Goal: Check status: Check status

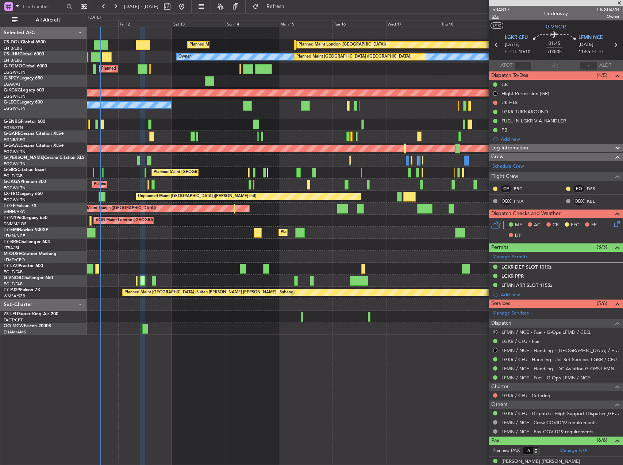
click at [496, 17] on span "2/5" at bounding box center [501, 16] width 18 height 6
click at [505, 10] on span "534817" at bounding box center [501, 10] width 18 height 8
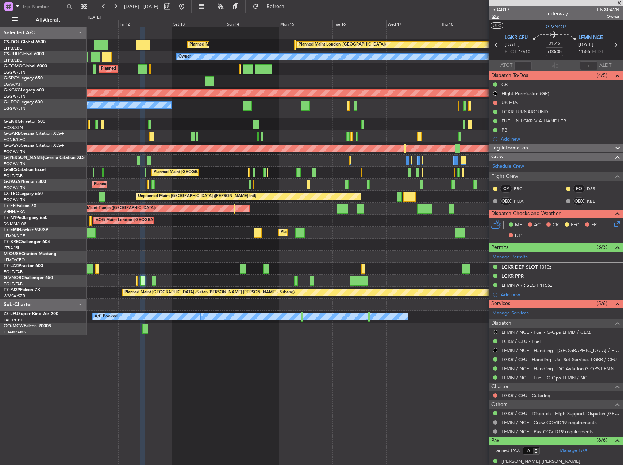
click at [496, 17] on span "2/5" at bounding box center [501, 16] width 18 height 6
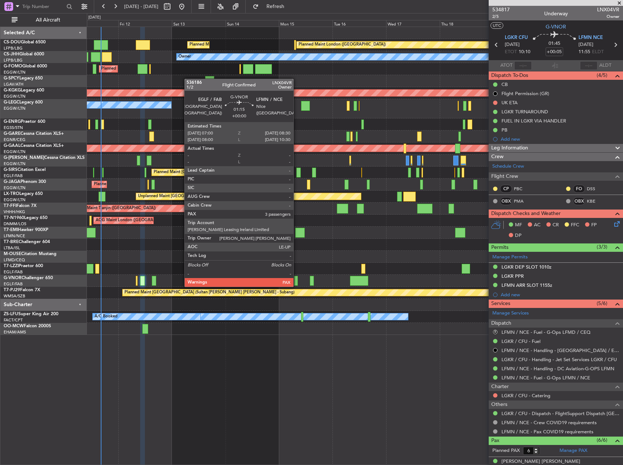
click at [297, 280] on div at bounding box center [296, 281] width 4 height 10
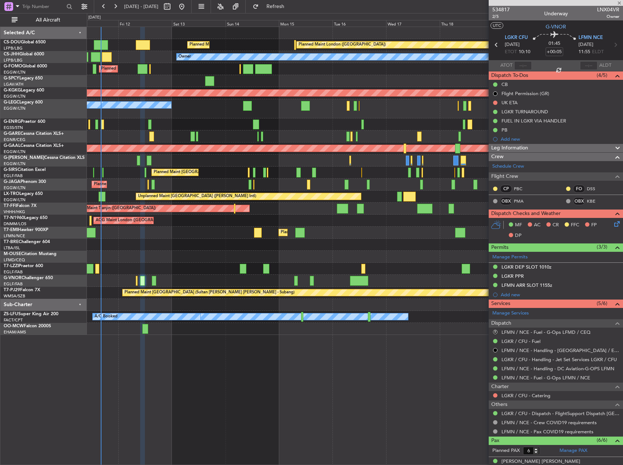
type input "3"
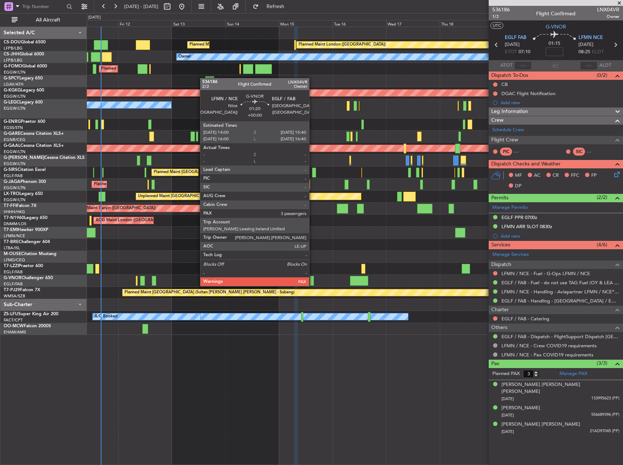
click at [312, 279] on div at bounding box center [312, 281] width 4 height 10
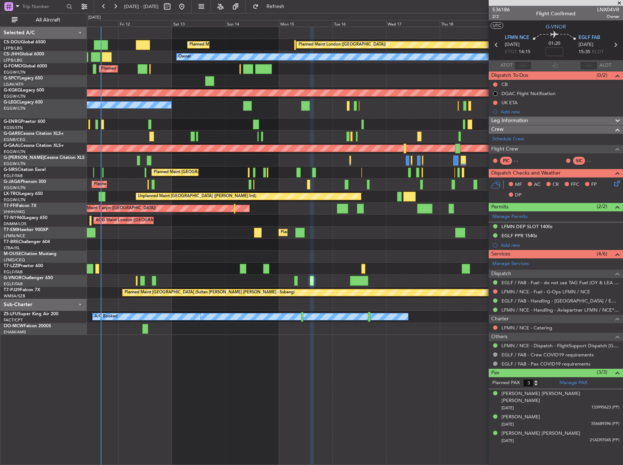
click at [510, 9] on div "536186 2/2 Flight Confirmed LNX04VR Owner" at bounding box center [555, 13] width 134 height 15
click at [507, 11] on span "536186" at bounding box center [501, 10] width 18 height 8
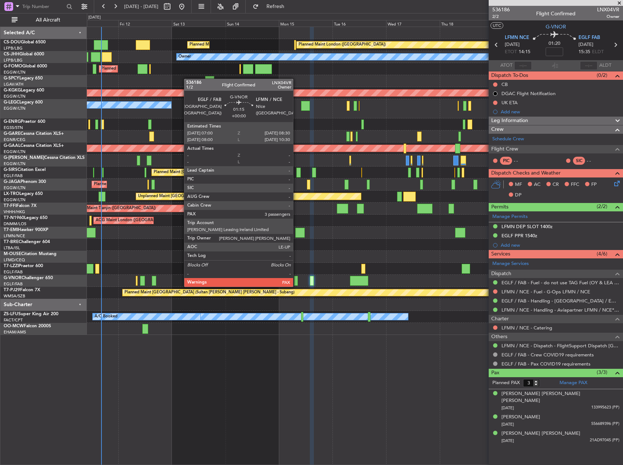
click at [296, 280] on div at bounding box center [296, 281] width 4 height 10
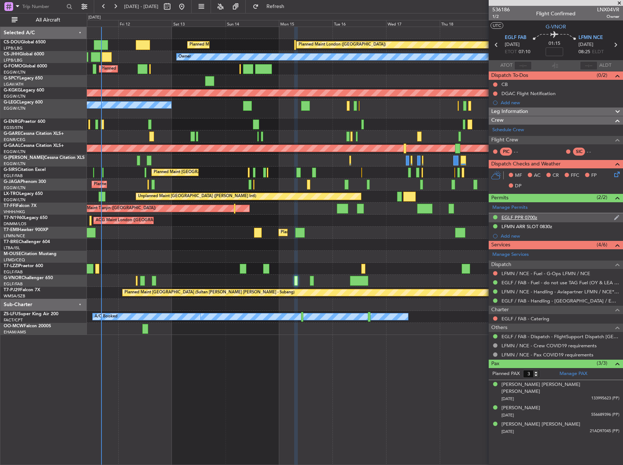
click at [520, 217] on div "EGLF PPR 0700z" at bounding box center [519, 217] width 36 height 6
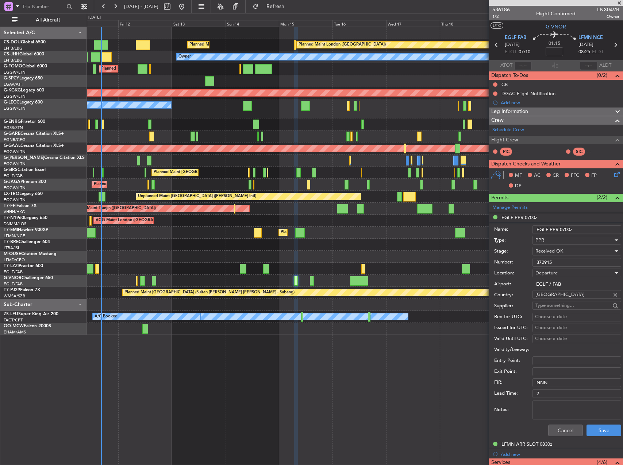
drag, startPoint x: 553, startPoint y: 262, endPoint x: 478, endPoint y: 258, distance: 75.2
click at [489, 258] on form "Name: EGLF PPR 0700z Type: PPR Stage: Received OK Number: 372915 Location: Depa…" at bounding box center [555, 331] width 134 height 218
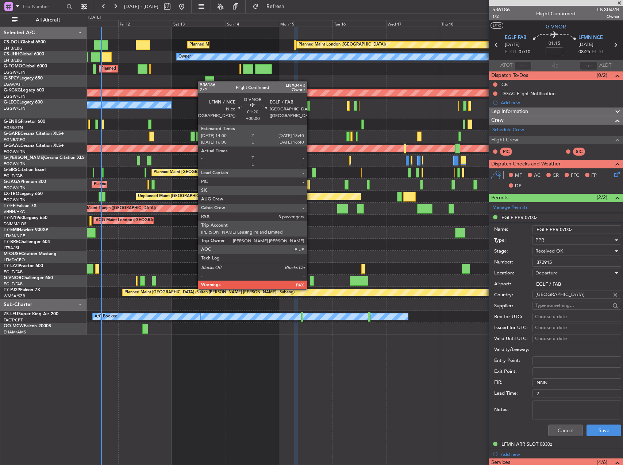
click at [310, 282] on div at bounding box center [312, 281] width 4 height 10
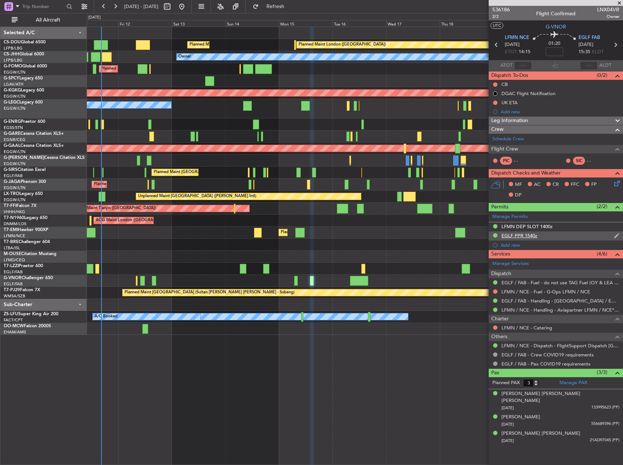
click at [517, 234] on div "EGLF PPR 1540z" at bounding box center [519, 236] width 36 height 6
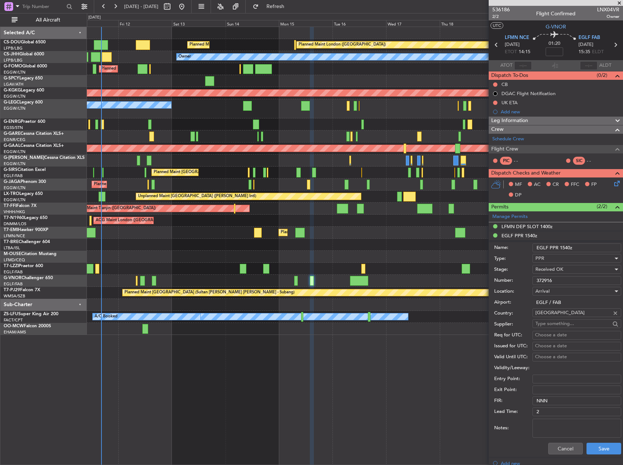
click at [550, 282] on input "372916" at bounding box center [576, 280] width 89 height 9
click at [349, 284] on div "Planned Maint [GEOGRAPHIC_DATA] ([GEOGRAPHIC_DATA])" at bounding box center [354, 281] width 535 height 12
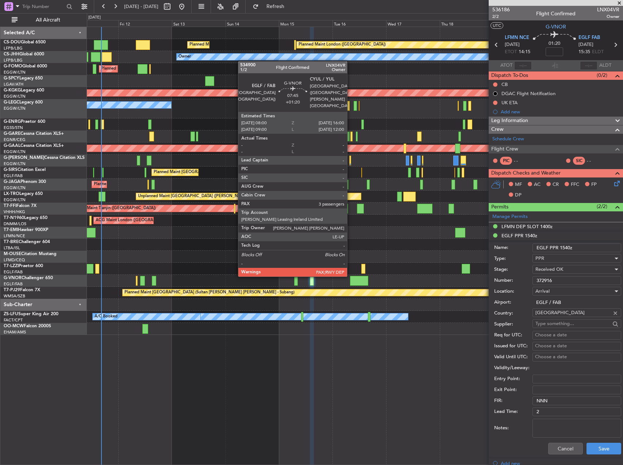
click at [352, 281] on div at bounding box center [359, 281] width 18 height 10
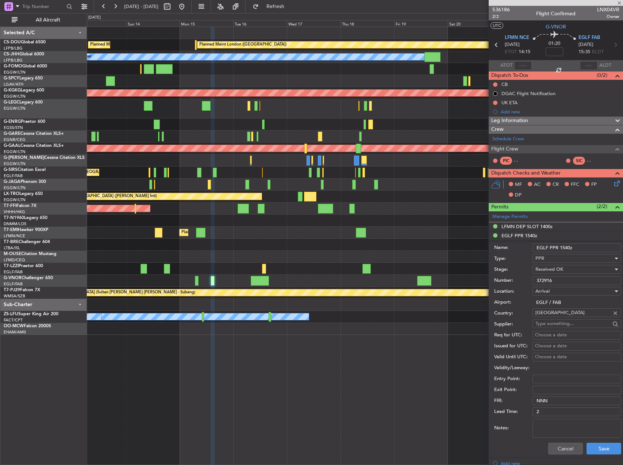
click at [309, 325] on div at bounding box center [354, 329] width 535 height 12
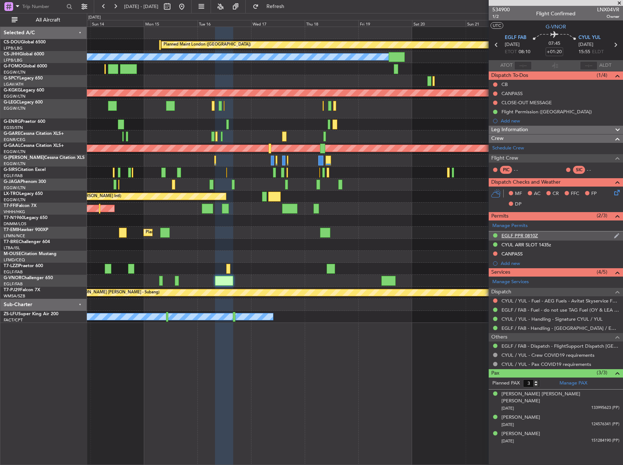
click at [513, 235] on div "EGLF PPR 0810Z" at bounding box center [519, 236] width 36 height 6
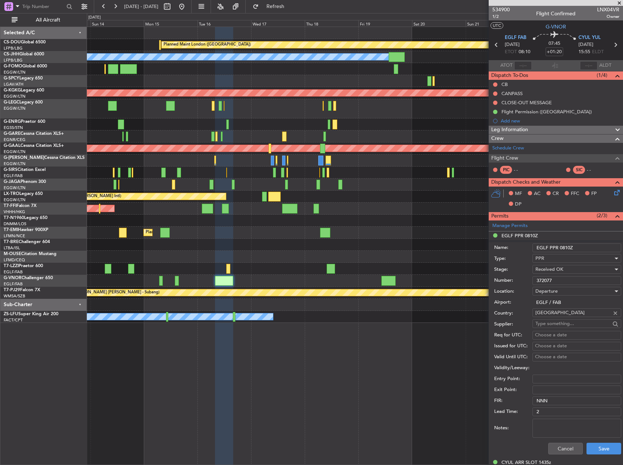
drag, startPoint x: 559, startPoint y: 281, endPoint x: 479, endPoint y: 271, distance: 80.9
click at [485, 272] on fb-app "[DATE] - [DATE] Refresh Quick Links All Aircraft Planned Maint [GEOGRAPHIC_DATA…" at bounding box center [311, 235] width 623 height 460
click at [393, 231] on div "Planned Maint [GEOGRAPHIC_DATA]" at bounding box center [354, 233] width 535 height 12
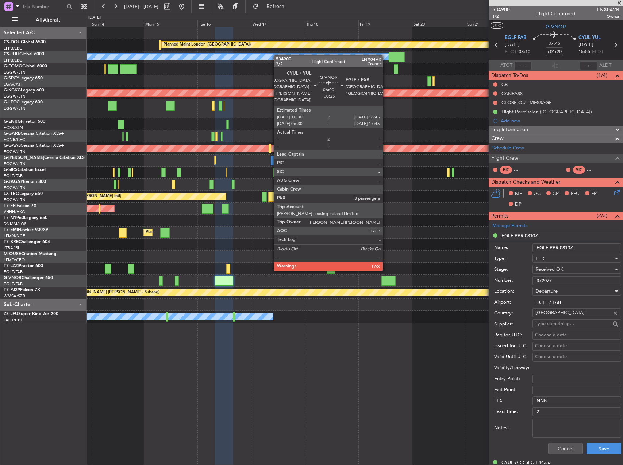
click at [386, 278] on div at bounding box center [388, 281] width 14 height 10
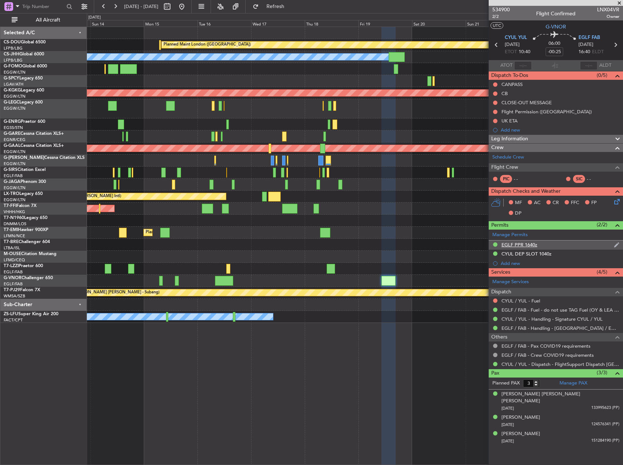
click at [523, 246] on div "EGLF PPR 1640z" at bounding box center [519, 245] width 36 height 6
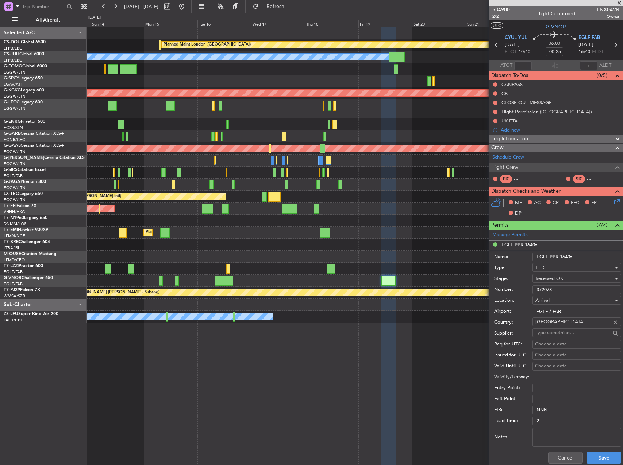
click at [548, 288] on input "372078" at bounding box center [576, 290] width 89 height 9
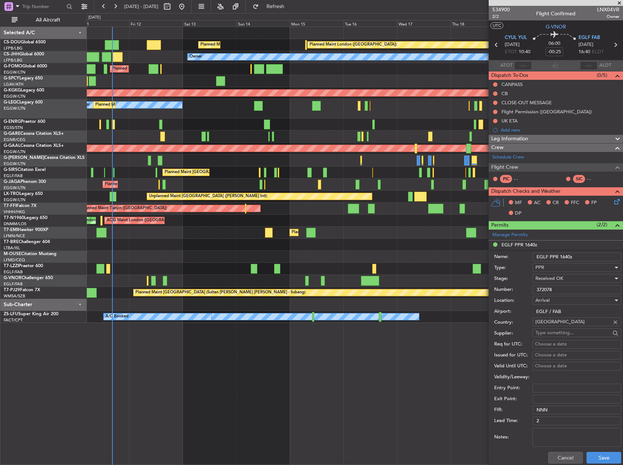
click at [345, 244] on div at bounding box center [354, 245] width 535 height 12
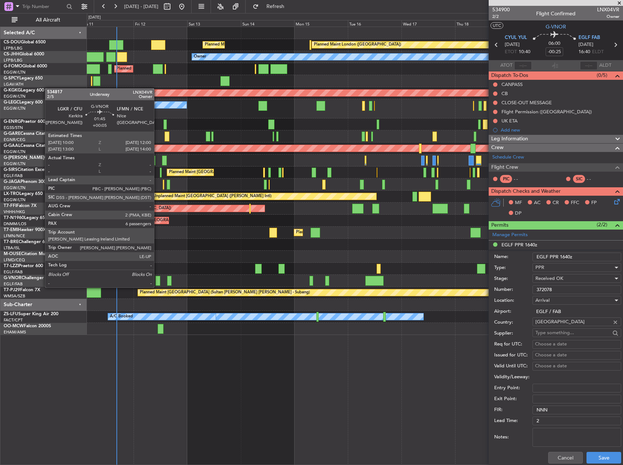
click at [157, 280] on div at bounding box center [157, 281] width 5 height 10
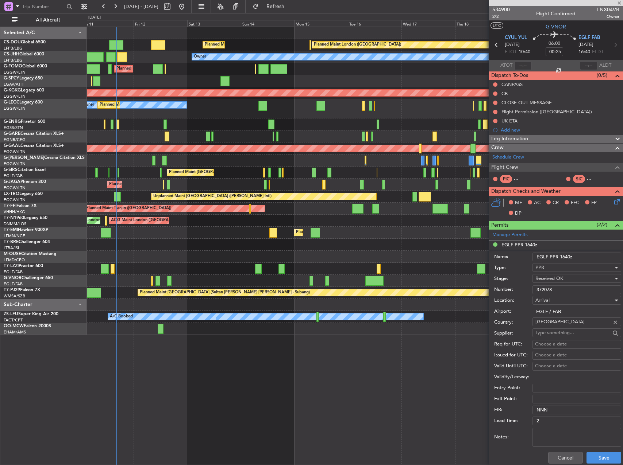
type input "+00:05"
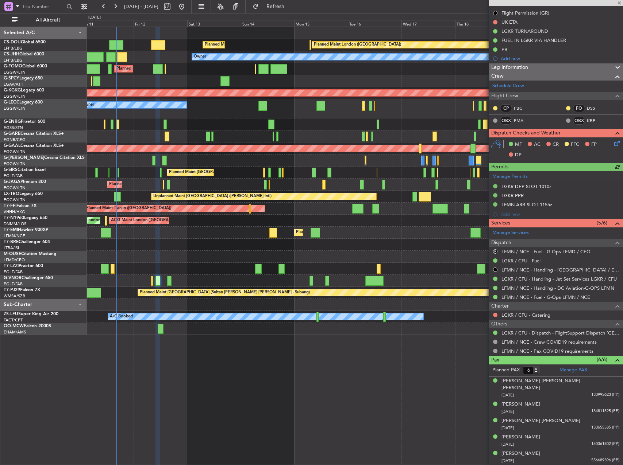
scroll to position [90, 0]
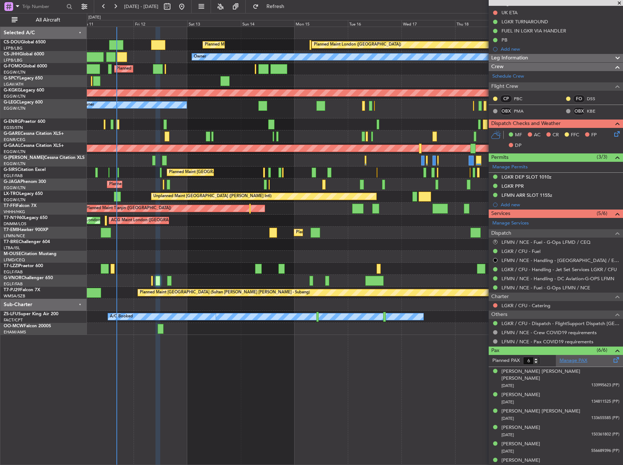
click at [571, 364] on link "Manage PAX" at bounding box center [573, 360] width 28 height 7
click at [559, 364] on link "Manage PAX" at bounding box center [573, 360] width 28 height 7
click at [293, 12] on button "Refresh" at bounding box center [271, 7] width 44 height 12
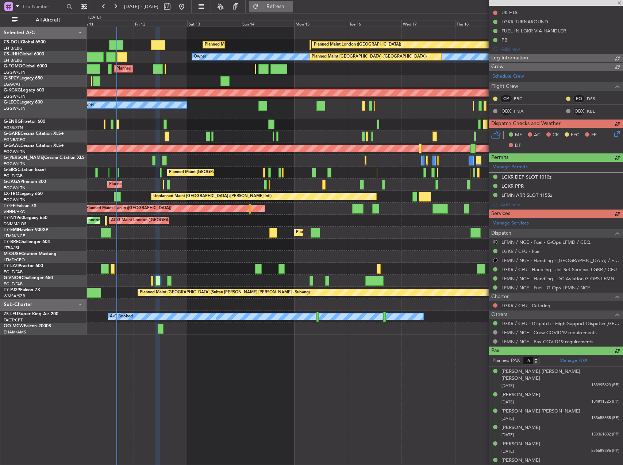
type input "7"
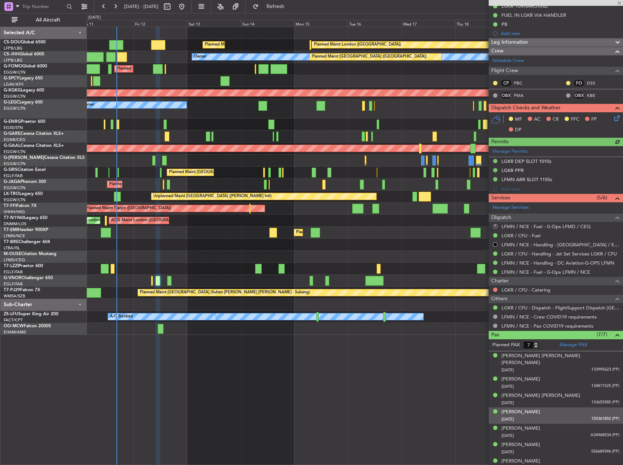
scroll to position [106, 0]
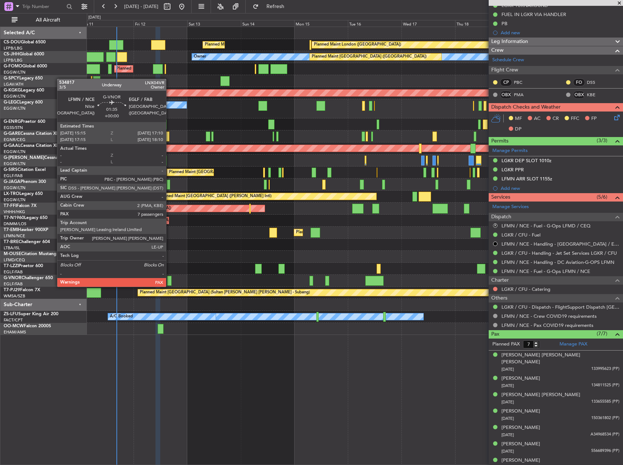
click at [169, 280] on div at bounding box center [169, 281] width 4 height 10
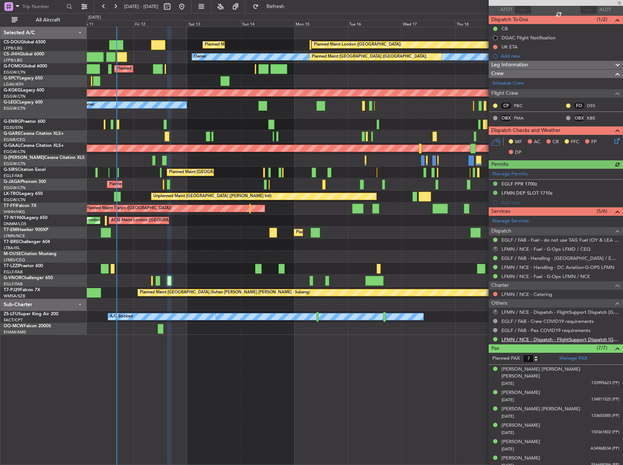
scroll to position [70, 0]
